Goal: Find contact information: Find contact information

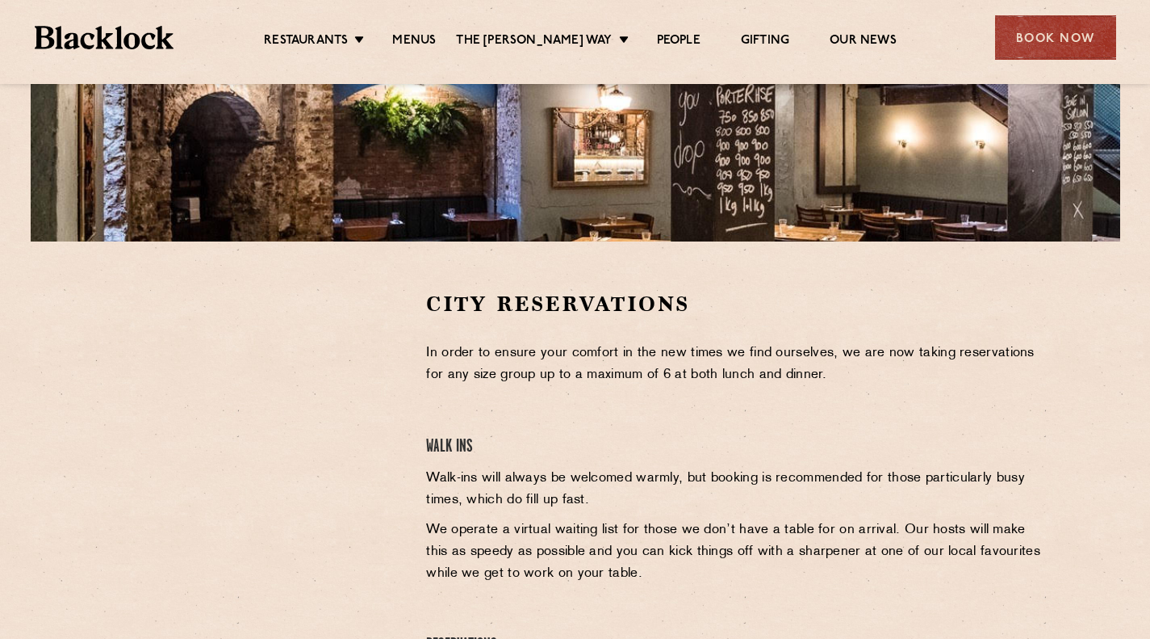
scroll to position [341, 0]
click at [436, 39] on link "Menus" at bounding box center [414, 42] width 44 height 18
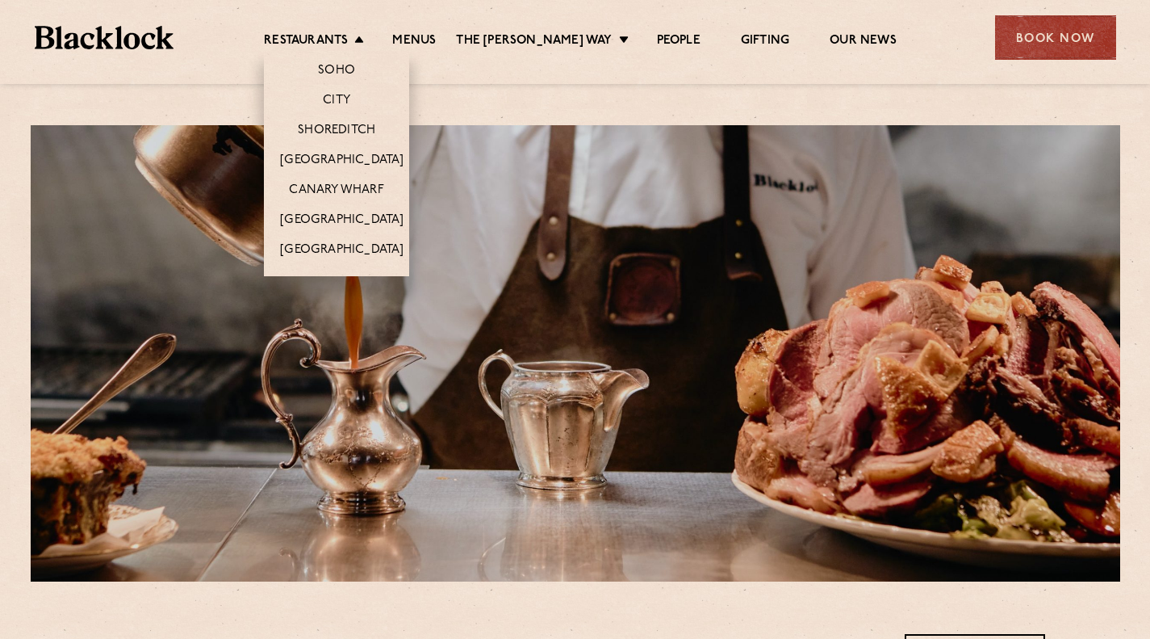
click at [371, 43] on li "Restaurants Soho City Shoreditch Covent Garden Canary Wharf Manchester Birmingh…" at bounding box center [318, 42] width 108 height 18
click at [350, 102] on link "City" at bounding box center [336, 102] width 27 height 18
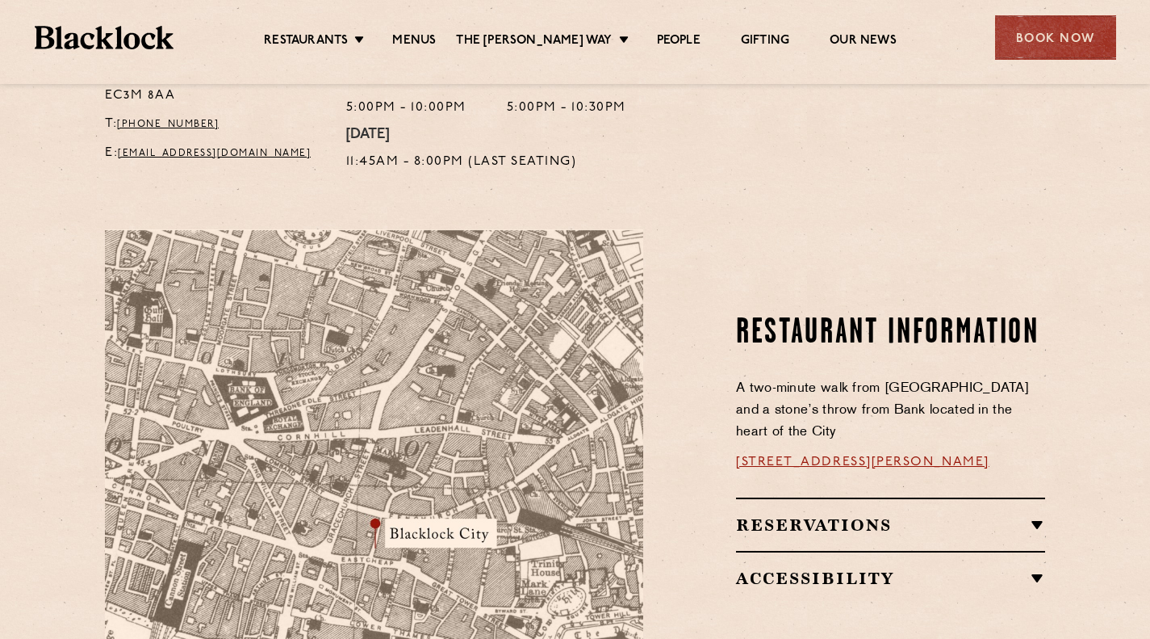
scroll to position [752, 0]
click at [767, 514] on h2 "Reservations" at bounding box center [890, 523] width 309 height 19
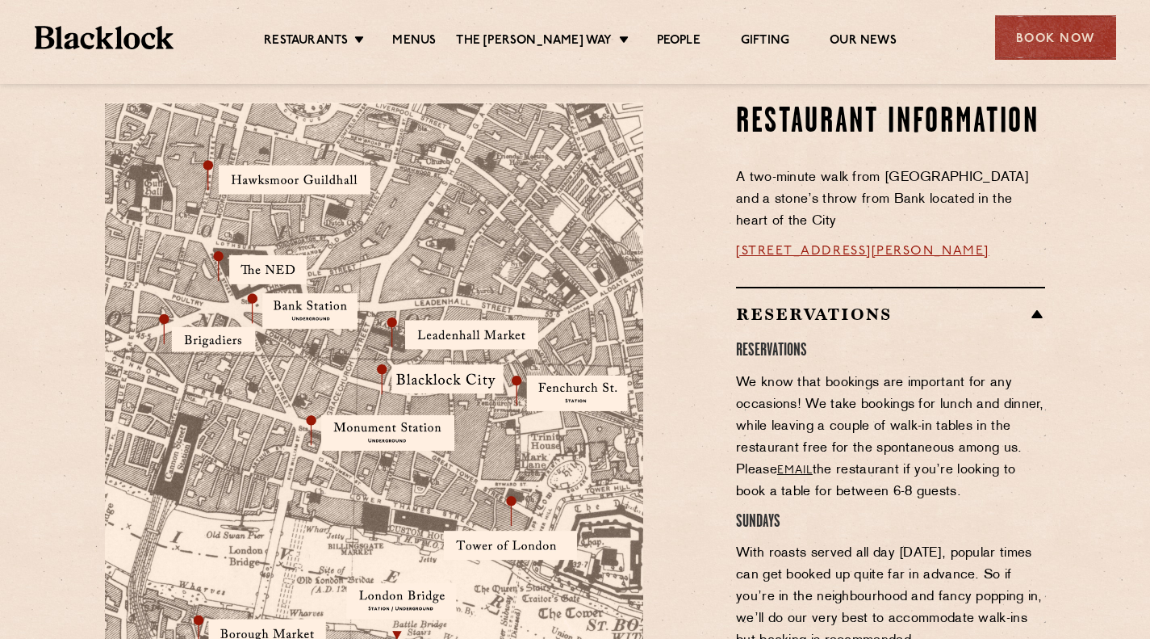
scroll to position [878, 0]
click at [818, 286] on div "Reservations RESERVATIONS We know that bookings are important for any occasions…" at bounding box center [890, 557] width 309 height 542
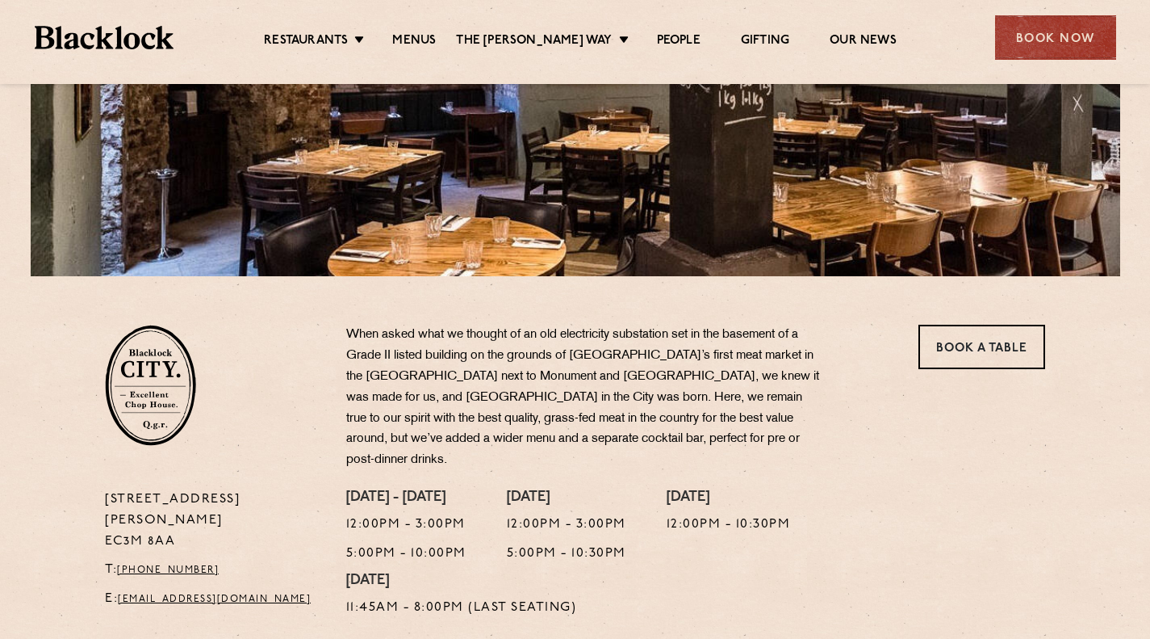
scroll to position [306, 0]
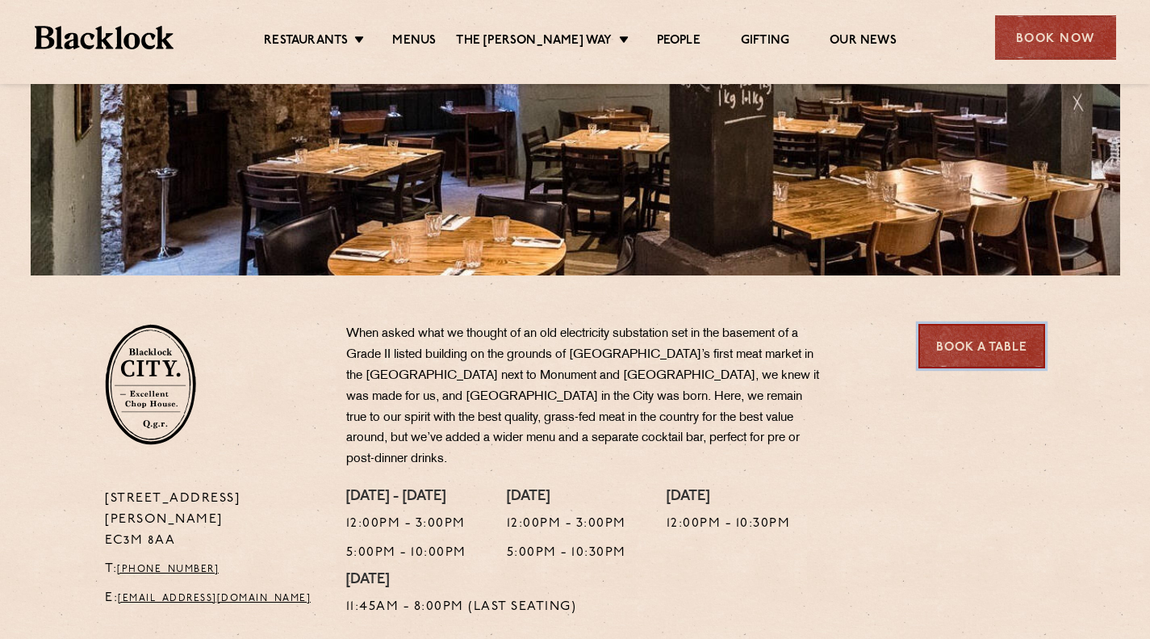
click at [968, 341] on link "Book a Table" at bounding box center [982, 346] width 127 height 44
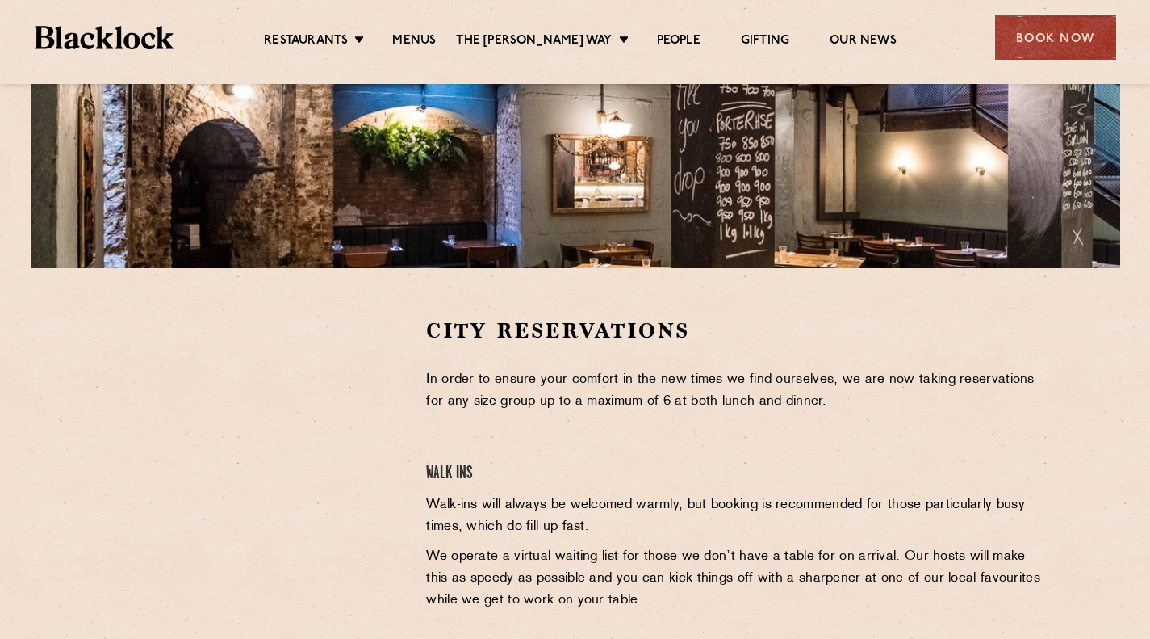
scroll to position [579, 0]
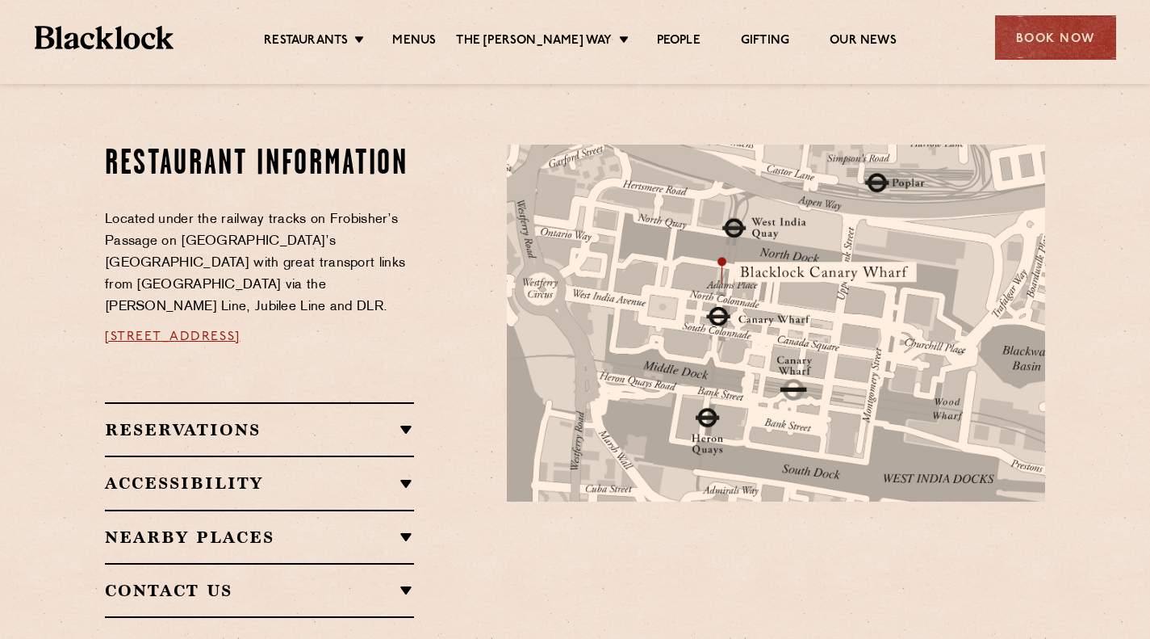
scroll to position [826, 0]
click at [424, 50] on link "Menus" at bounding box center [414, 42] width 44 height 18
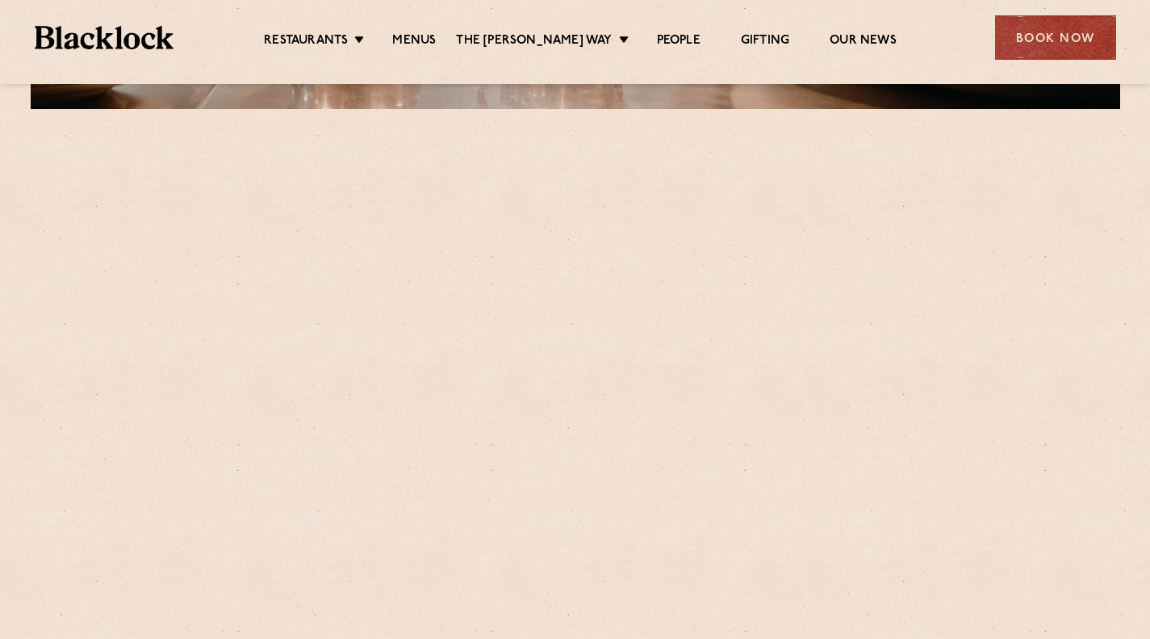
scroll to position [473, 0]
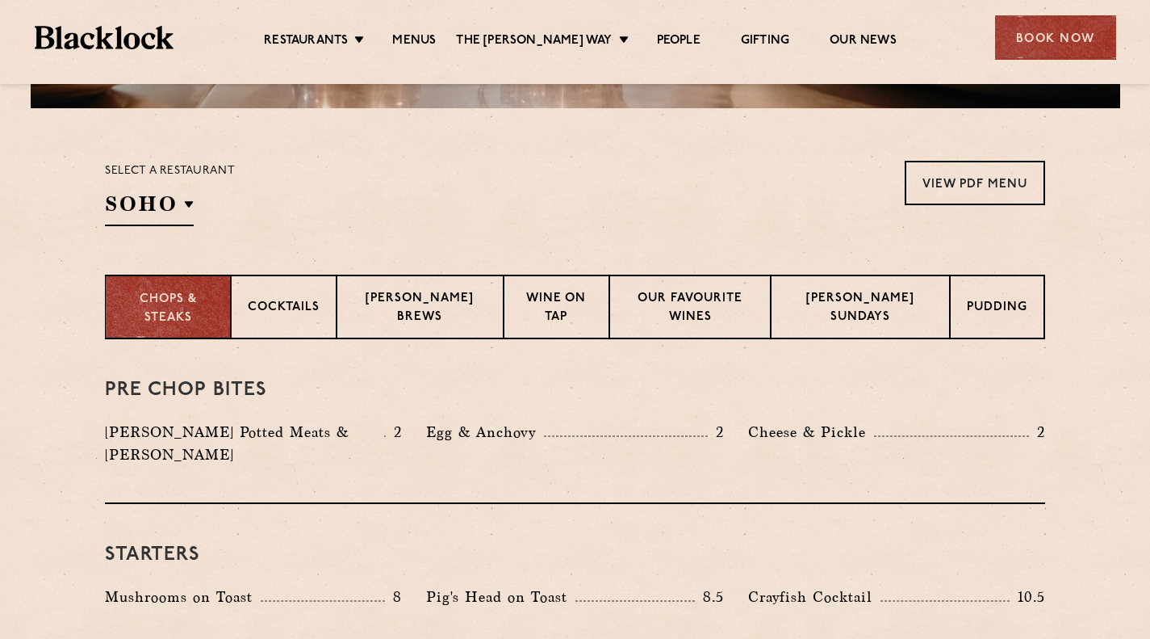
click at [184, 314] on p "Chops & Steaks" at bounding box center [168, 309] width 92 height 36
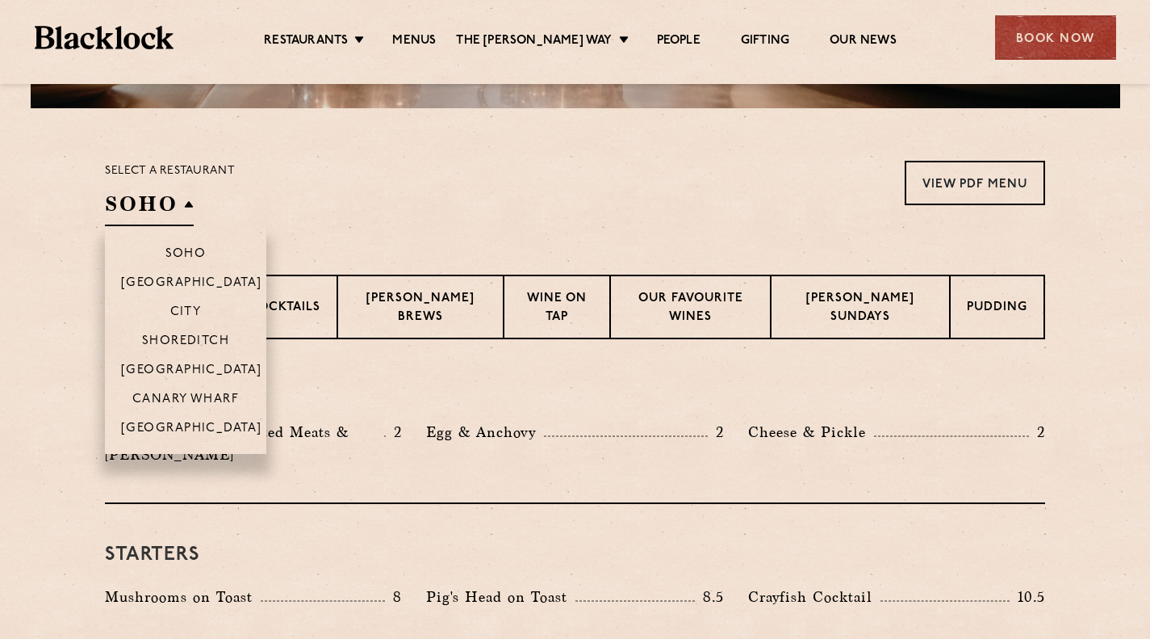
click at [168, 217] on h2 "SOHO" at bounding box center [149, 208] width 89 height 36
click at [184, 396] on p "Canary Wharf" at bounding box center [185, 400] width 107 height 16
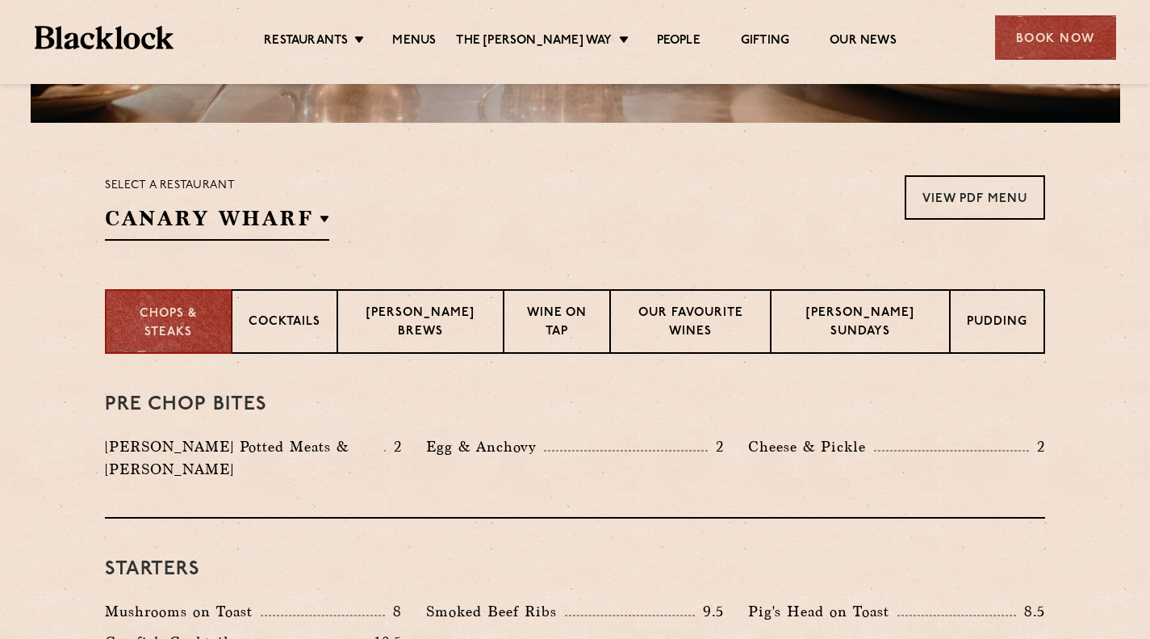
scroll to position [464, 0]
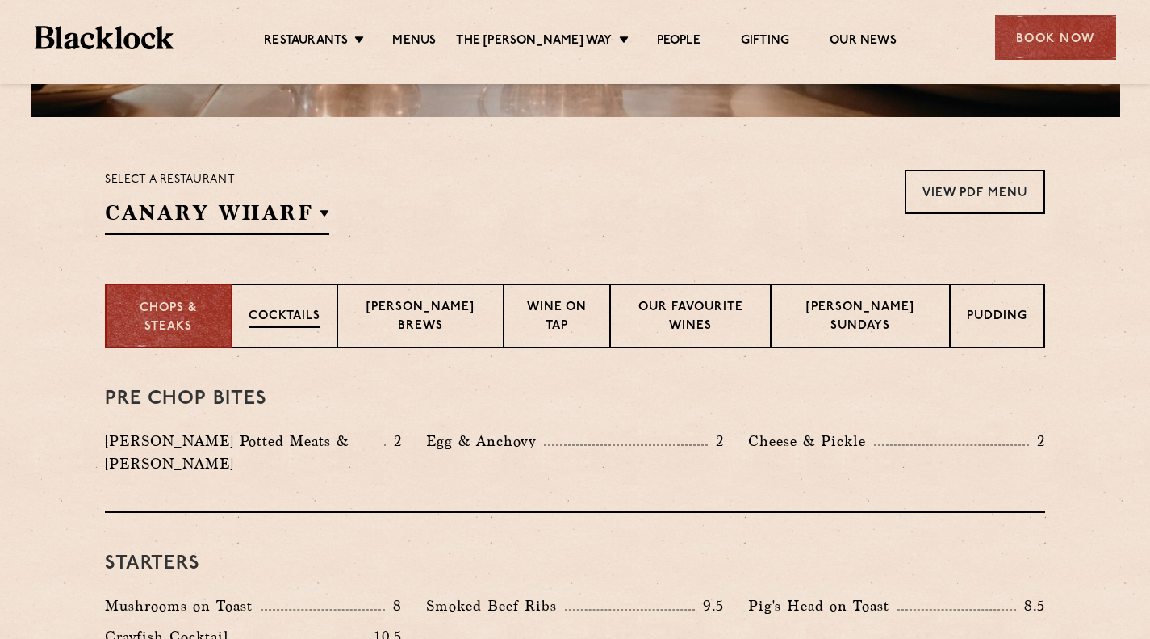
click at [296, 333] on div "Cocktails" at bounding box center [285, 315] width 106 height 65
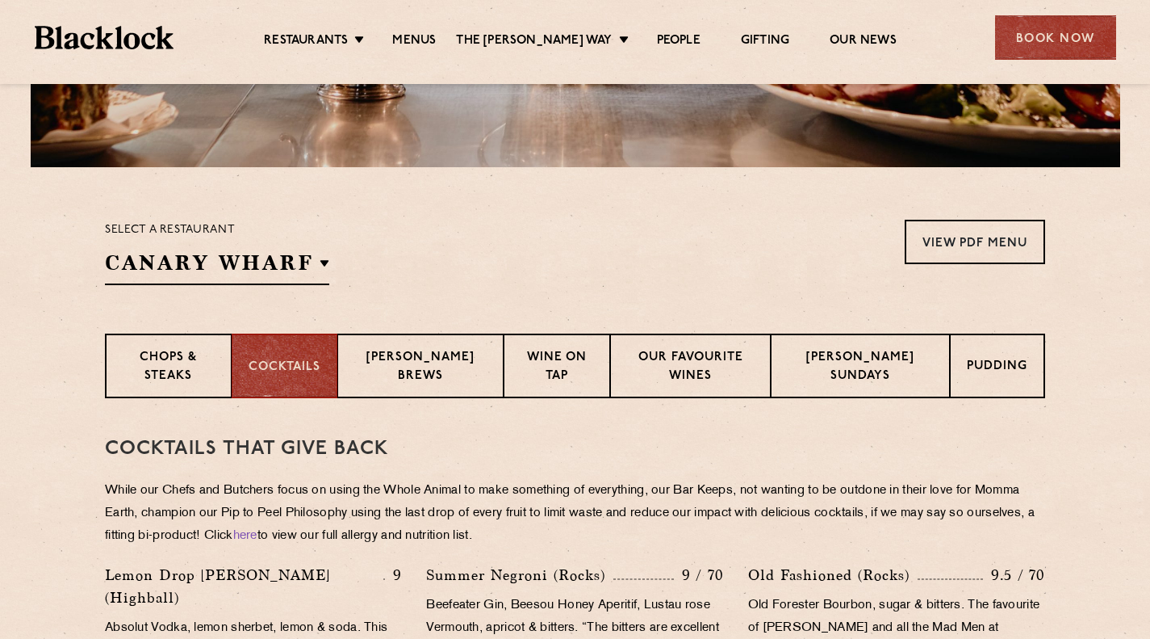
scroll to position [411, 0]
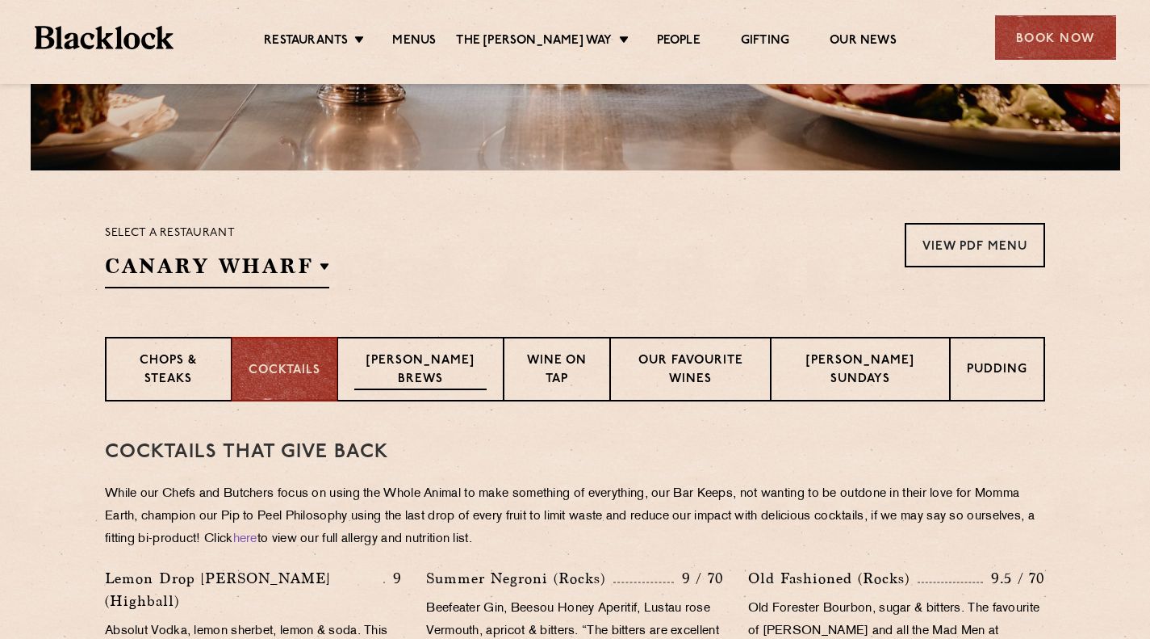
click at [407, 354] on p "Blacklock Brews" at bounding box center [420, 371] width 132 height 38
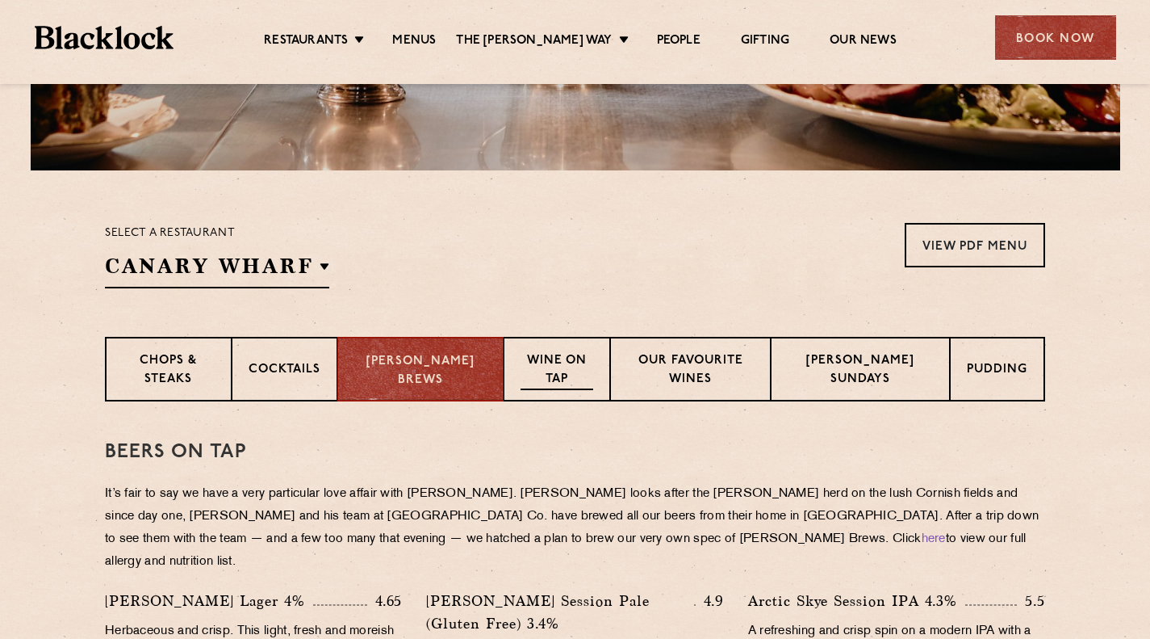
click at [559, 373] on p "Wine on Tap" at bounding box center [557, 371] width 72 height 38
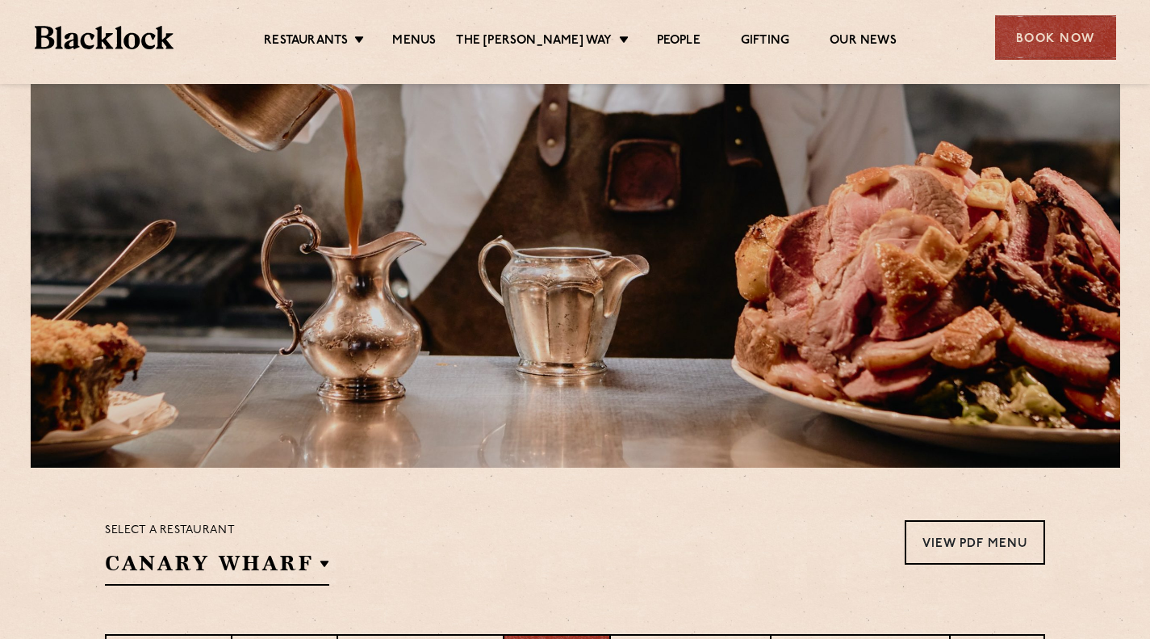
scroll to position [115, 0]
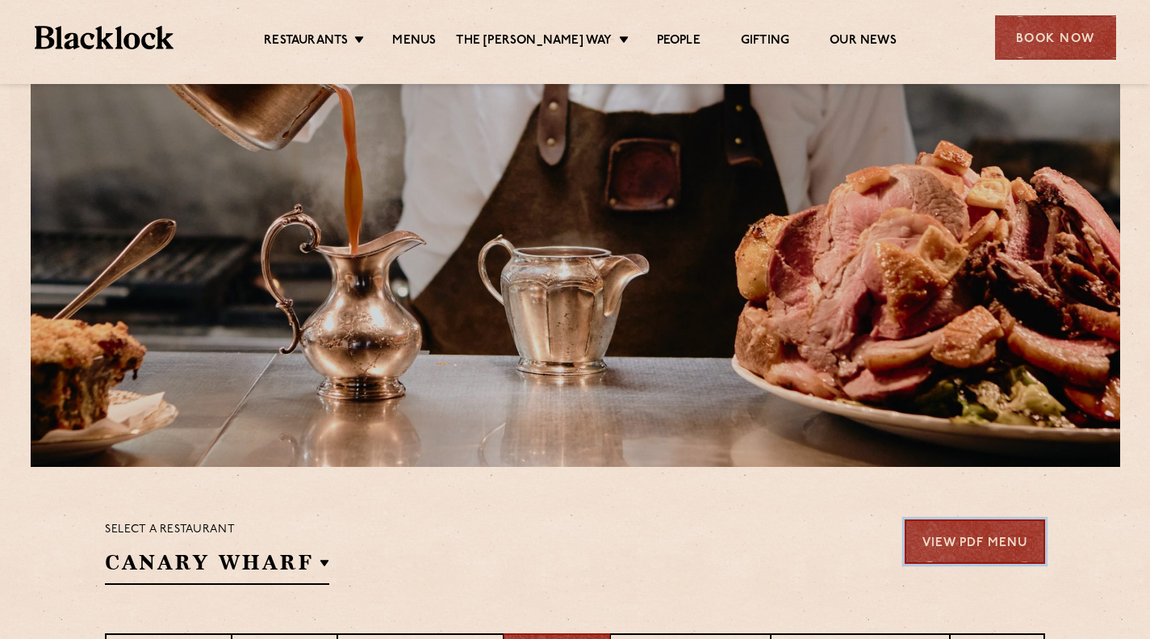
click at [936, 551] on link "View PDF Menu" at bounding box center [975, 541] width 140 height 44
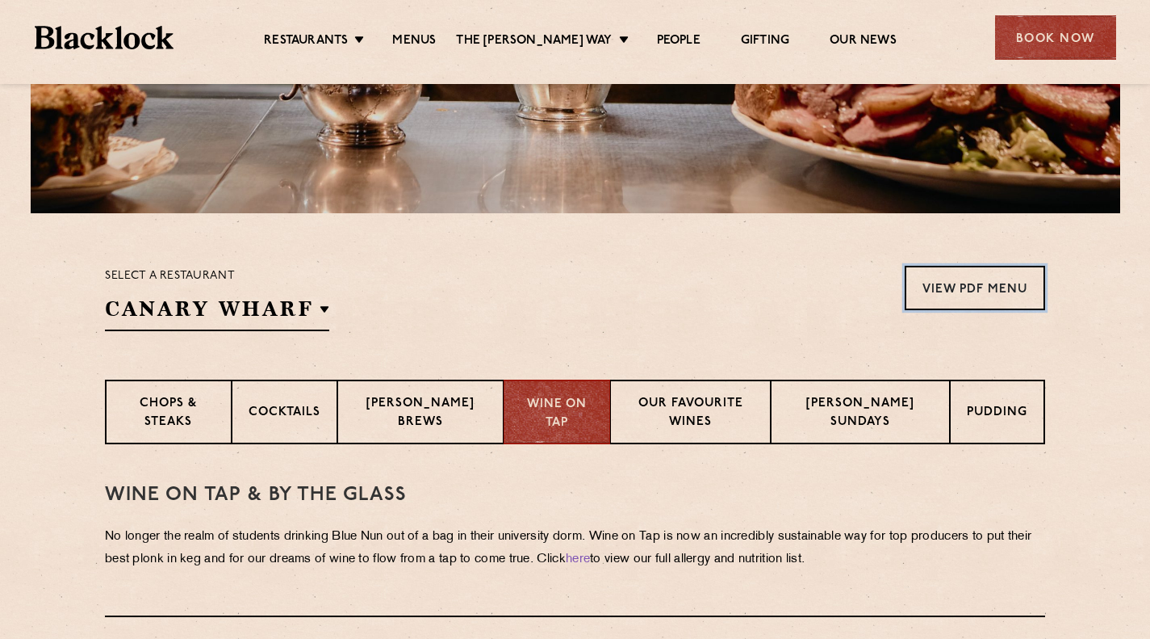
scroll to position [0, 0]
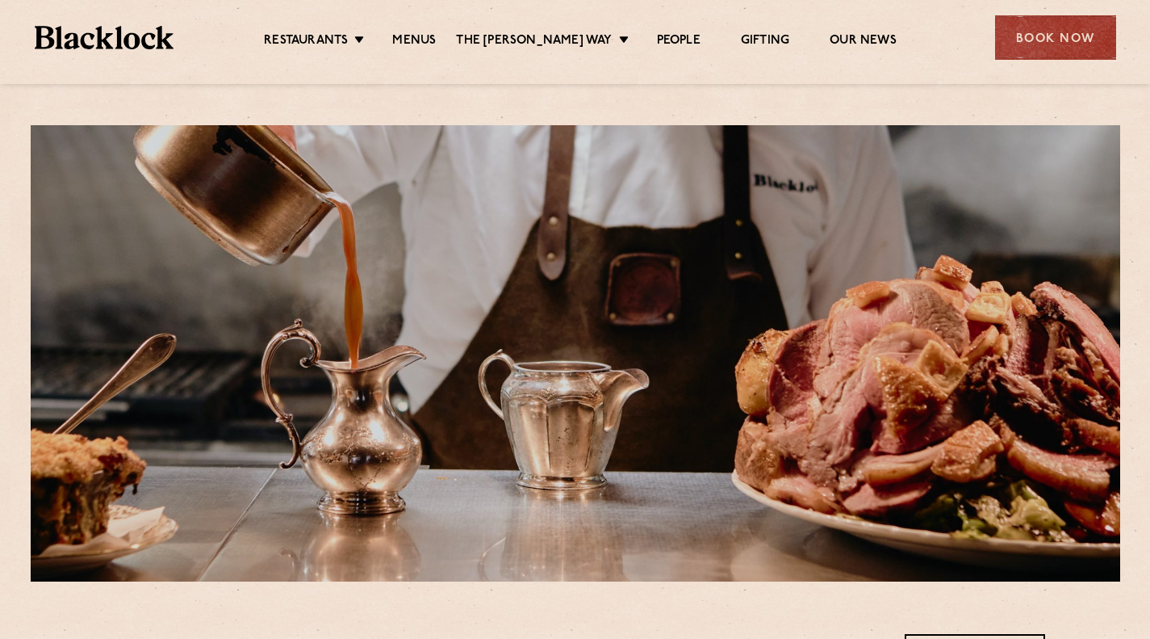
click at [96, 26] on img at bounding box center [105, 37] width 140 height 23
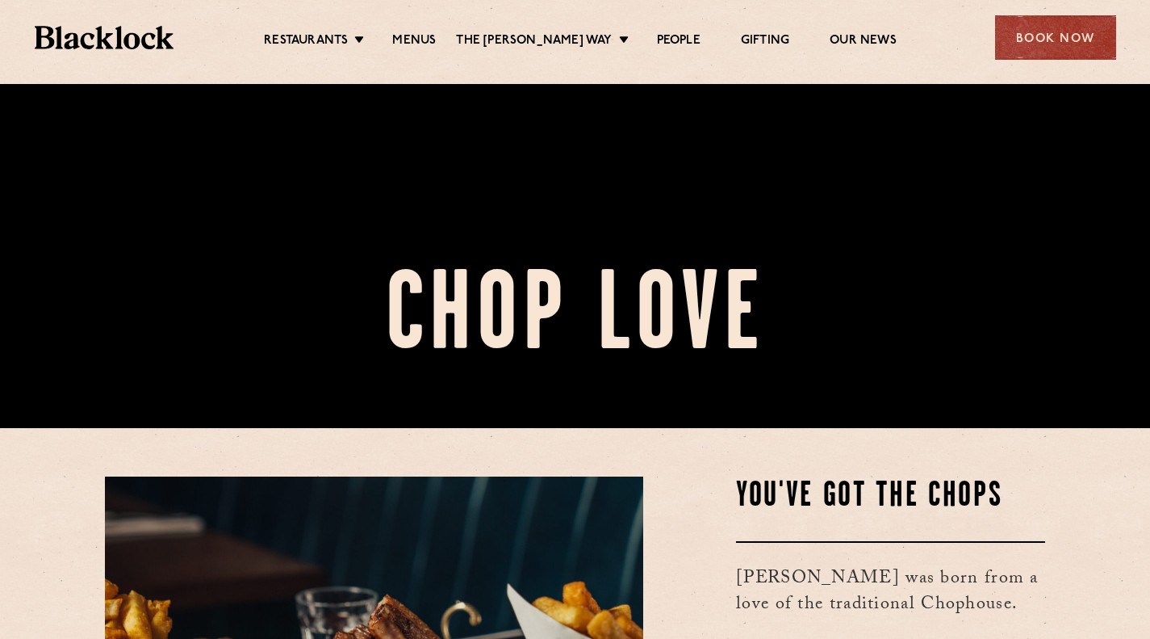
scroll to position [196, 0]
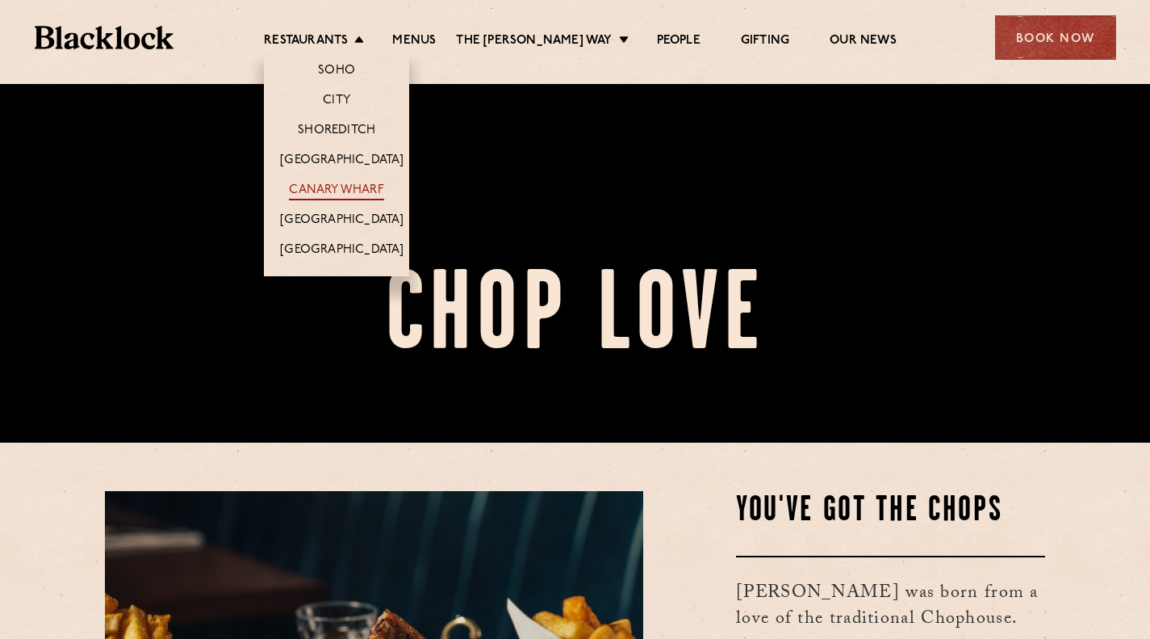
click at [355, 186] on link "Canary Wharf" at bounding box center [336, 191] width 94 height 18
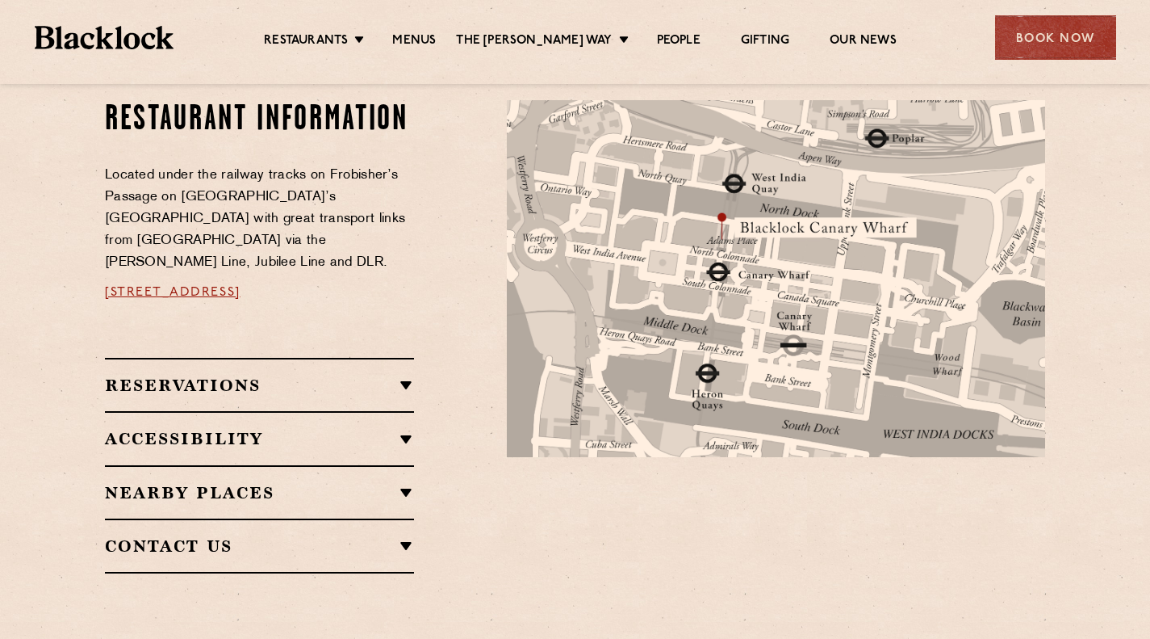
scroll to position [869, 0]
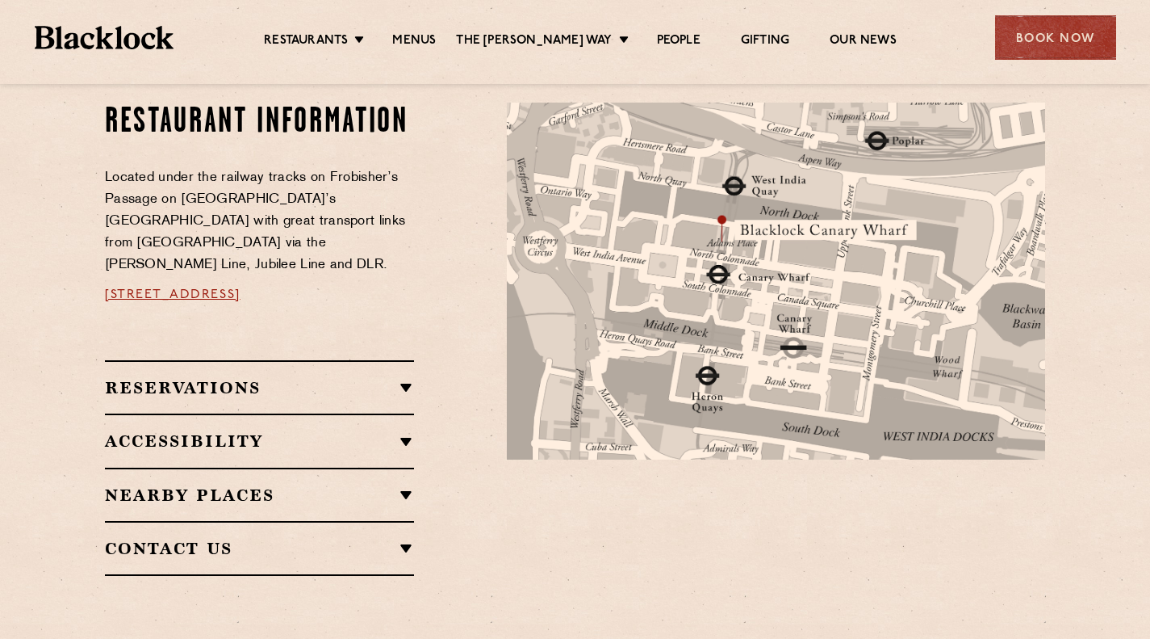
drag, startPoint x: 90, startPoint y: 254, endPoint x: 333, endPoint y: 258, distance: 242.2
click at [333, 258] on div "Restaurant Information Located under the railway tracks on Frobisher’s Passage …" at bounding box center [575, 339] width 981 height 473
click at [208, 314] on p at bounding box center [259, 325] width 309 height 22
click at [180, 288] on span "[STREET_ADDRESS]" at bounding box center [173, 294] width 136 height 13
